Goal: Find specific page/section: Find specific page/section

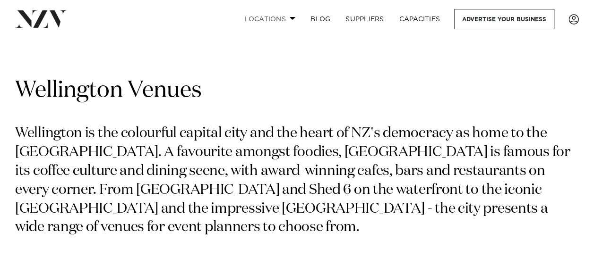
click at [290, 18] on span at bounding box center [293, 18] width 6 height 3
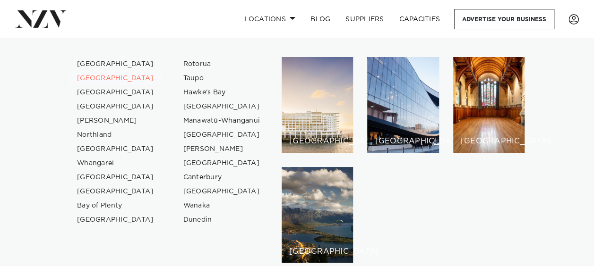
click at [86, 81] on link "[GEOGRAPHIC_DATA]" at bounding box center [115, 78] width 92 height 14
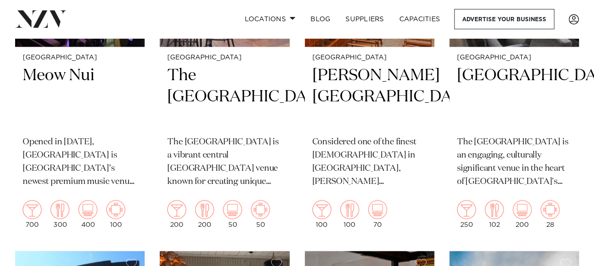
scroll to position [2424, 0]
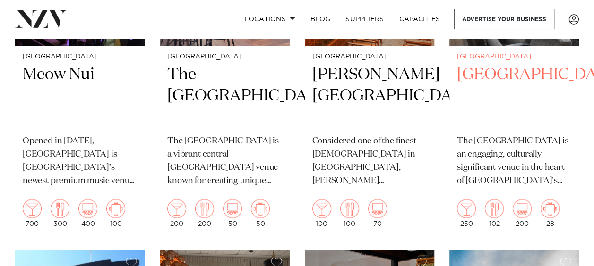
click at [478, 90] on h2 "[GEOGRAPHIC_DATA]" at bounding box center [514, 96] width 114 height 64
